Goal: Information Seeking & Learning: Check status

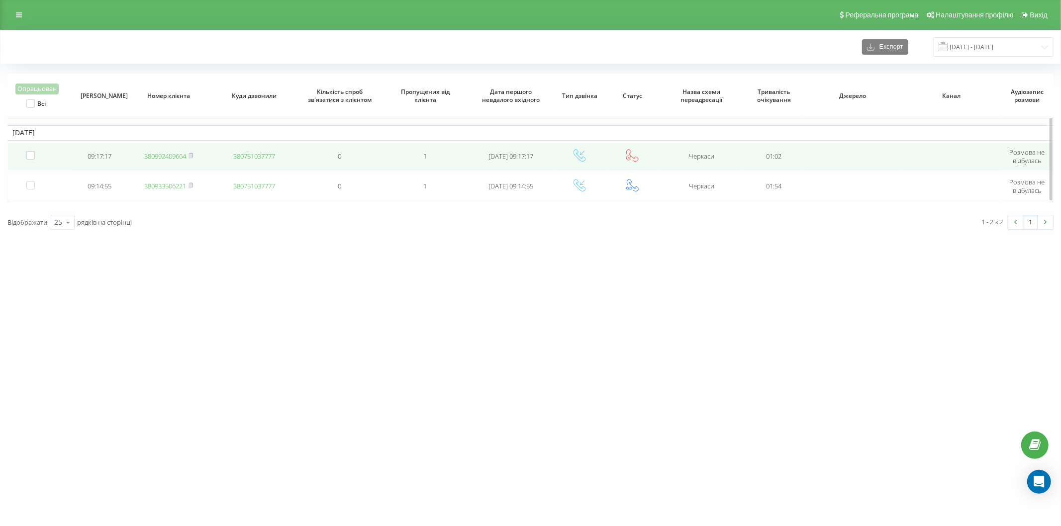
click at [177, 157] on link "380992409664" at bounding box center [165, 156] width 42 height 9
click at [180, 157] on link "380933506221" at bounding box center [165, 156] width 42 height 9
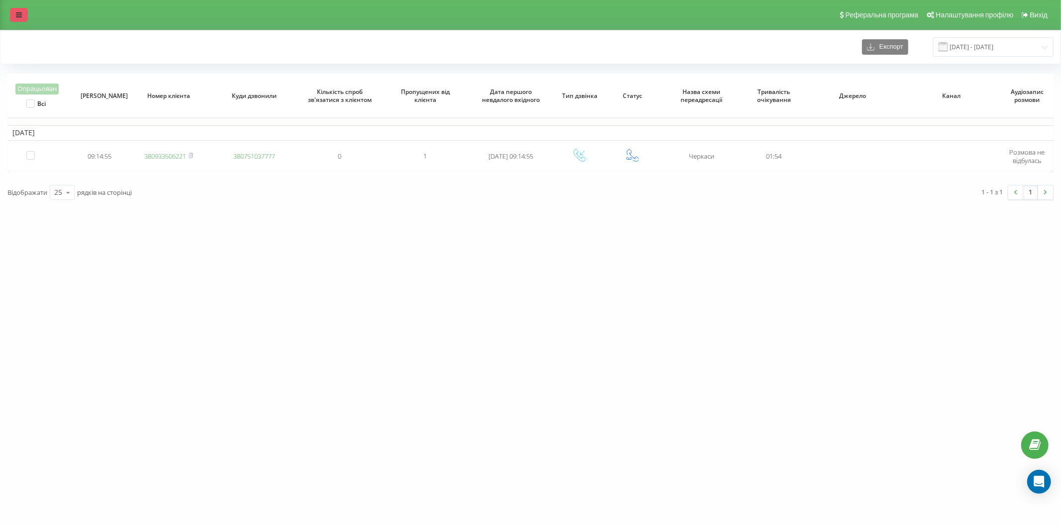
click at [11, 16] on link at bounding box center [19, 15] width 18 height 14
click at [17, 13] on icon at bounding box center [19, 14] width 6 height 7
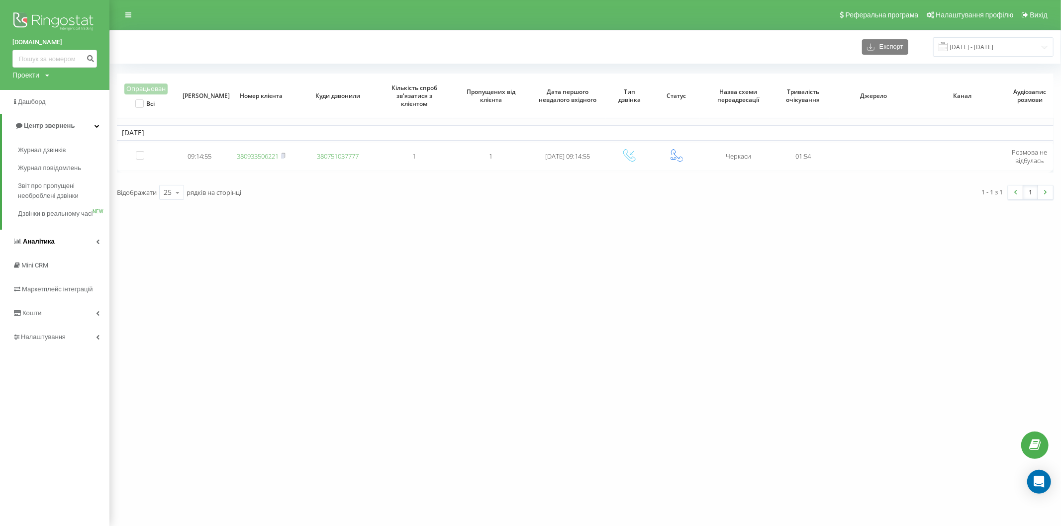
click at [62, 254] on link "Аналiтика" at bounding box center [54, 242] width 109 height 24
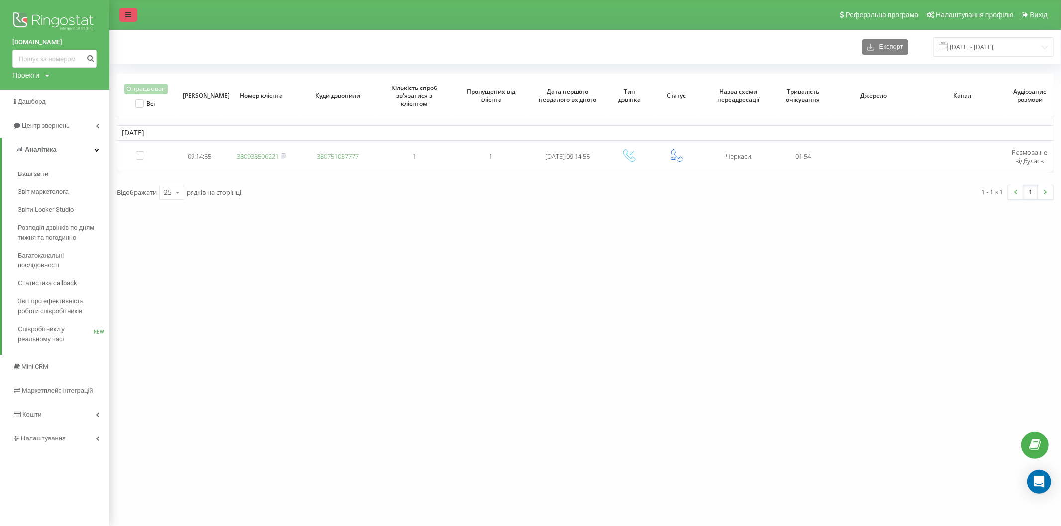
click at [122, 13] on link at bounding box center [128, 15] width 18 height 14
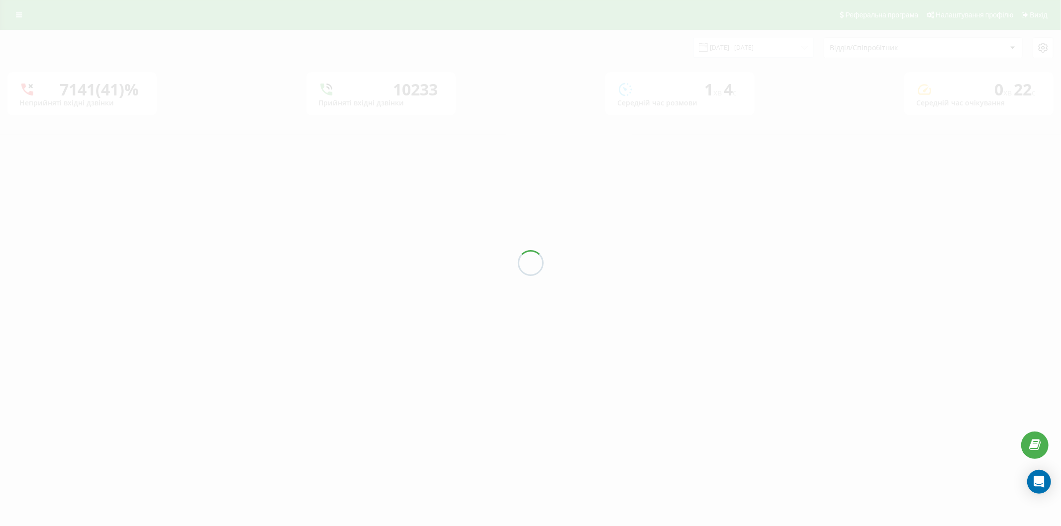
click at [744, 51] on div at bounding box center [530, 263] width 1061 height 526
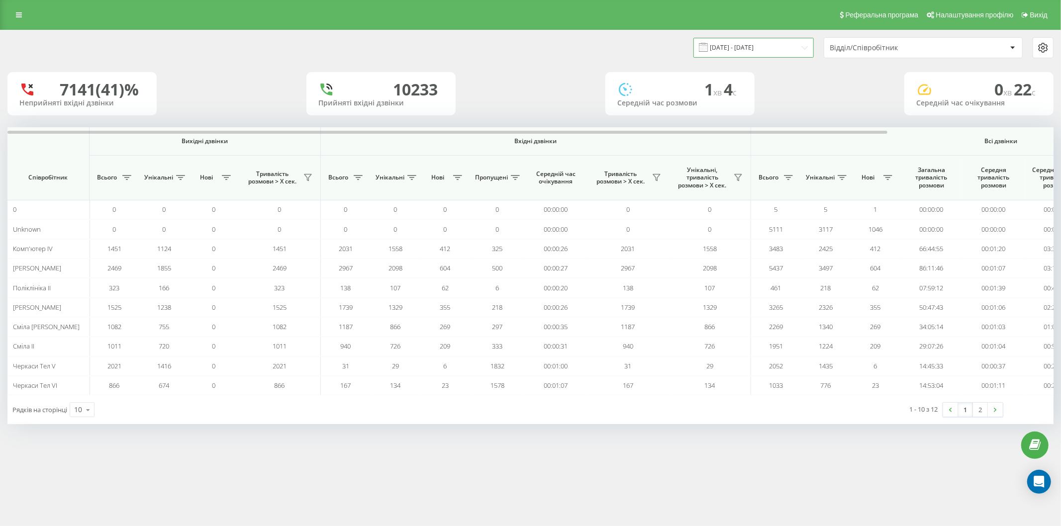
click at [742, 51] on input "22.07.2025 - 22.08.2025" at bounding box center [754, 47] width 120 height 19
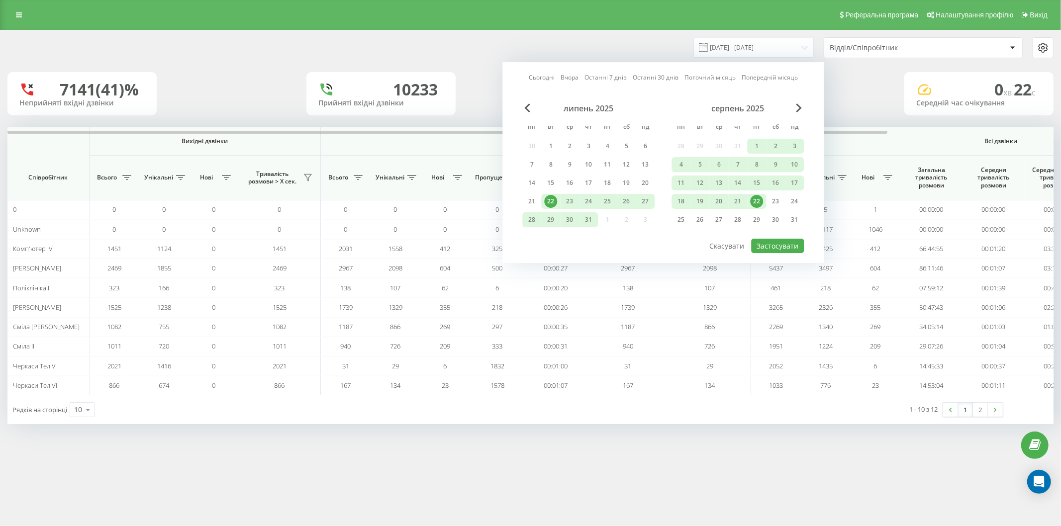
click at [541, 73] on link "Сьогодні" at bounding box center [542, 77] width 26 height 9
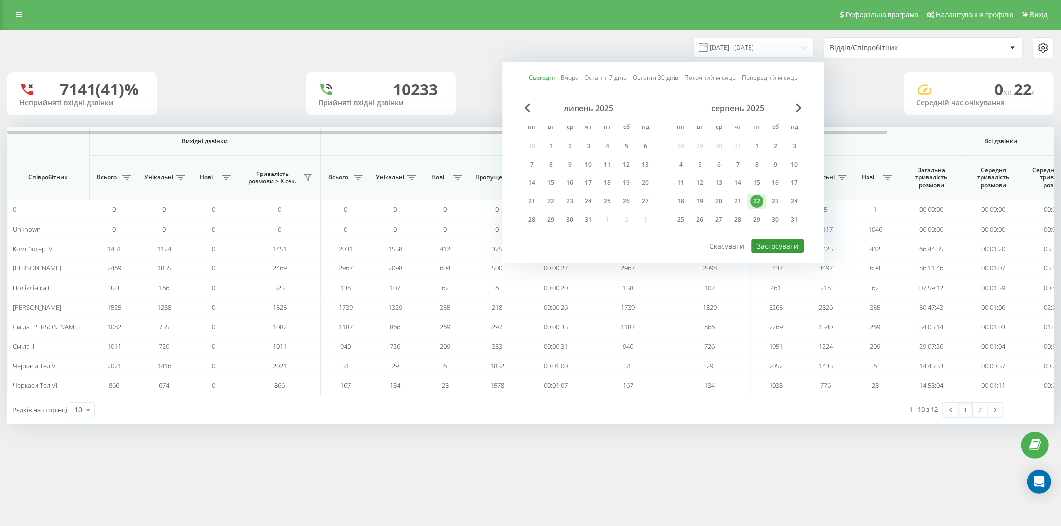
click at [767, 241] on button "Застосувати" at bounding box center [777, 246] width 53 height 14
type input "[DATE] - [DATE]"
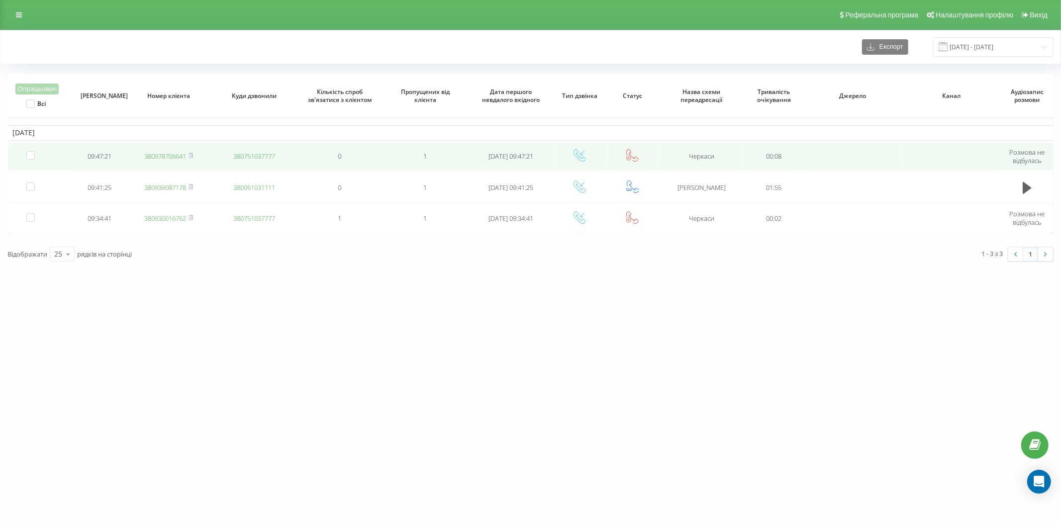
click at [164, 152] on link "380978706641" at bounding box center [165, 156] width 42 height 9
